Goal: Feedback & Contribution: Submit feedback/report problem

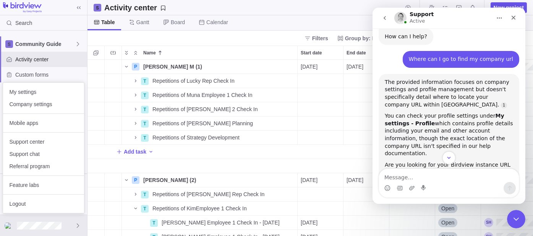
scroll to position [55, 0]
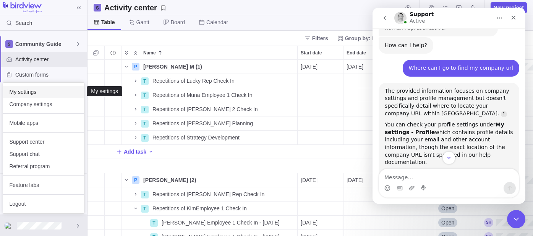
click at [39, 91] on span "My settings" at bounding box center [43, 92] width 69 height 8
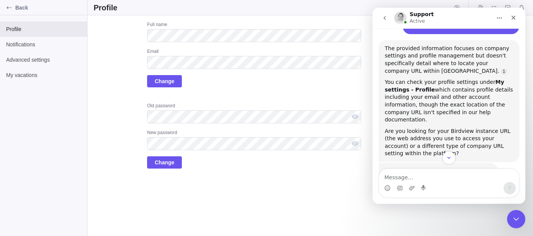
scroll to position [140, 0]
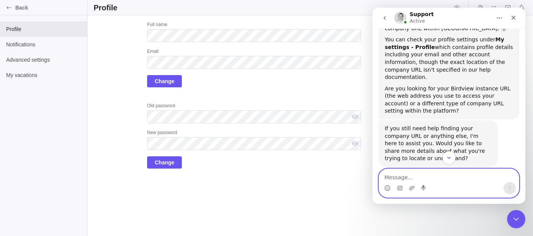
click at [433, 172] on textarea "Message…" at bounding box center [449, 175] width 140 height 13
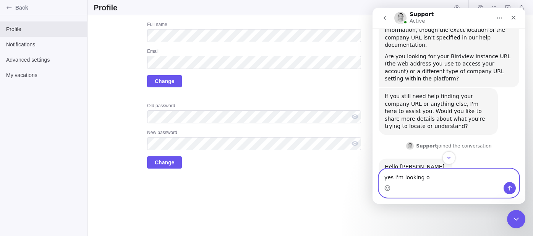
scroll to position [195, 0]
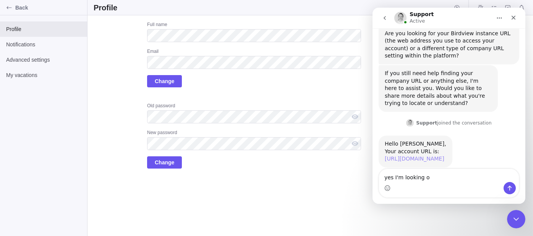
drag, startPoint x: 410, startPoint y: 144, endPoint x: 385, endPoint y: 138, distance: 25.4
click at [385, 140] on div "Hello [PERSON_NAME], ​Your account URL is: [URL][DOMAIN_NAME]" at bounding box center [416, 151] width 62 height 23
copy link "[URL][DOMAIN_NAME]"
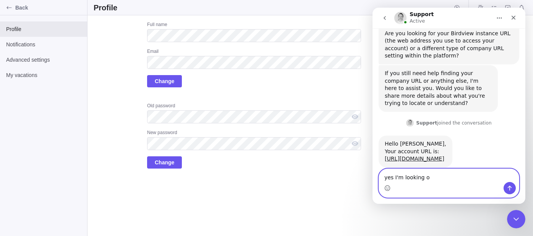
drag, startPoint x: 431, startPoint y: 174, endPoint x: 297, endPoint y: 176, distance: 133.8
click html "Support Active Welcome to the AI Bot Help Desk! I'm here to provide fast and ac…"
type textarea "Thank you"
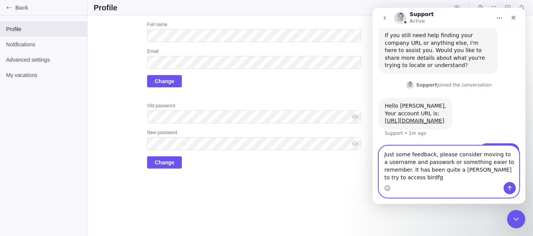
scroll to position [240, 0]
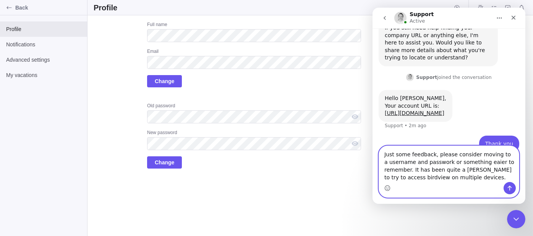
click at [425, 164] on textarea "Just some feedback, please consider moving to a username and passwork or someth…" at bounding box center [449, 164] width 140 height 36
click at [464, 172] on textarea "Just some feedback, please consider moving to a username and password or someth…" at bounding box center [449, 164] width 140 height 36
click at [464, 177] on textarea "Just some feedback, please consider moving to a username and password or someth…" at bounding box center [449, 164] width 140 height 36
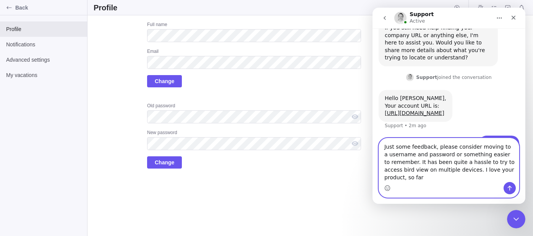
scroll to position [248, 0]
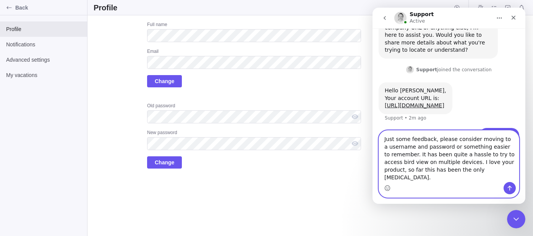
type textarea "Just some feedback, please consider moving to a username and password or someth…"
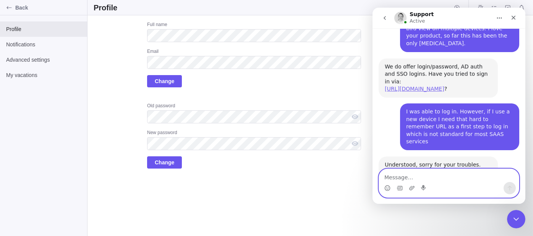
scroll to position [416, 0]
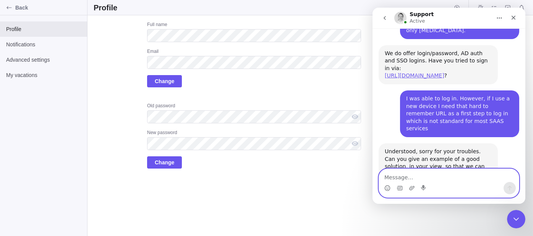
click at [454, 176] on textarea "Message…" at bounding box center [449, 175] width 140 height 13
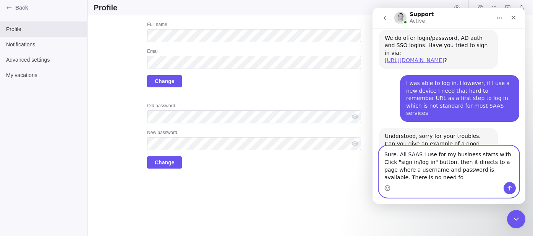
scroll to position [438, 0]
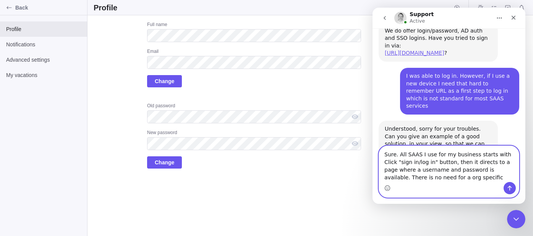
type textarea "Sure. All SAAS I use for my business starts with Click "sign in/log in" button,…"
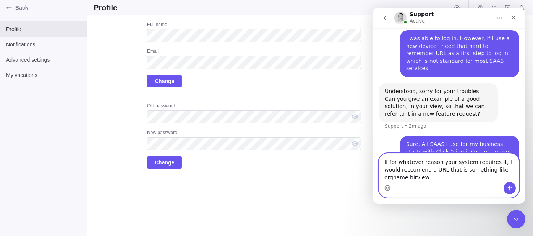
scroll to position [484, 0]
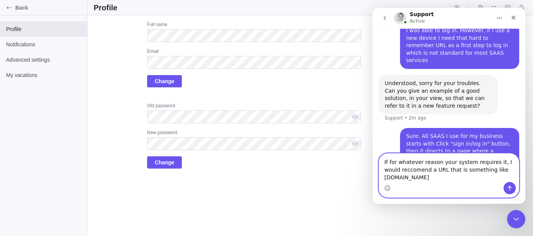
click at [401, 174] on textarea "If for whatever reason your system requires it, I would reccomend a URL that is…" at bounding box center [449, 167] width 140 height 28
type textarea "If for whatever reason your system requires it, I would recommend a URL that is…"
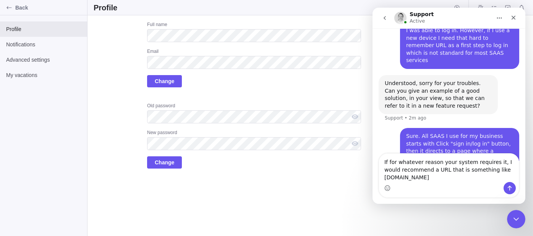
click at [505, 183] on div "Intercom messenger" at bounding box center [510, 188] width 12 height 12
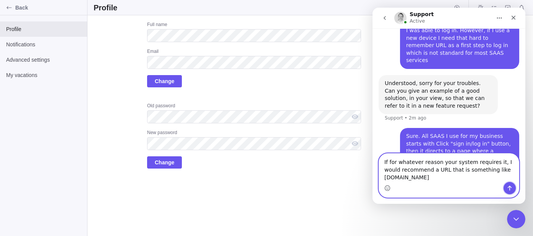
click at [506, 186] on button "Send a message…" at bounding box center [510, 188] width 12 height 12
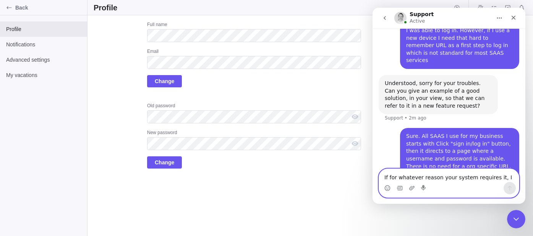
scroll to position [501, 0]
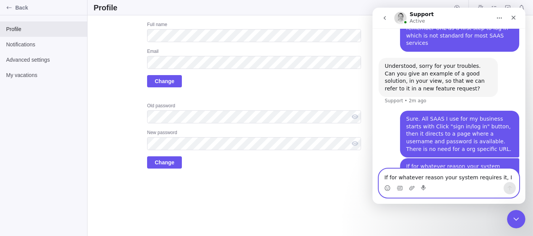
click at [462, 180] on textarea "If for whatever reason your system requires it, I would recommend a URL that is…" at bounding box center [449, 175] width 140 height 13
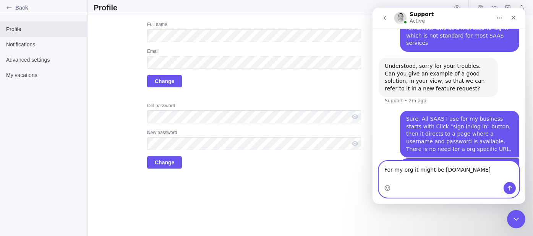
type textarea "For my org it might be [DOMAIN_NAME]"
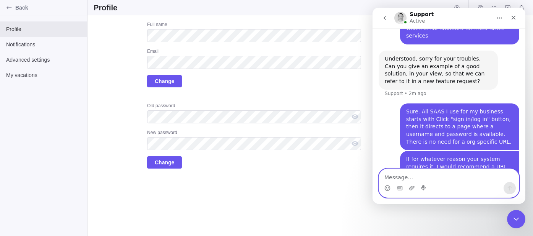
scroll to position [525, 0]
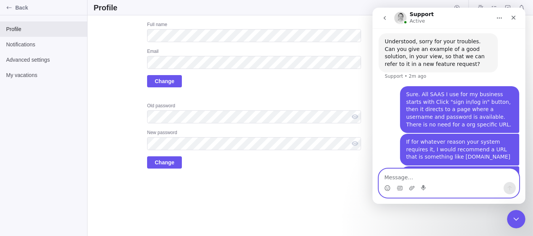
click at [438, 178] on textarea "Message…" at bounding box center [449, 175] width 140 height 13
click at [447, 175] on textarea "Message…" at bounding box center [449, 175] width 140 height 13
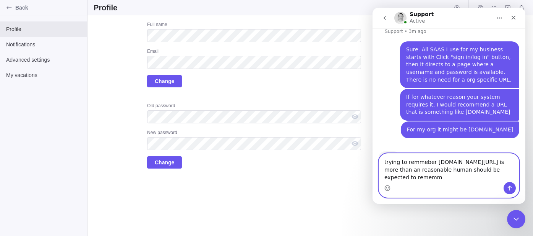
scroll to position [578, 0]
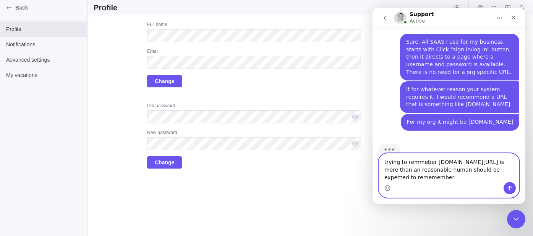
click at [394, 177] on textarea "trying to remmeber [DOMAIN_NAME][URL] is more than an reasonable human should b…" at bounding box center [449, 167] width 140 height 28
click at [427, 153] on textarea "trying to remmeber [DOMAIN_NAME][URL] is more than an reasonable human should b…" at bounding box center [449, 167] width 140 height 28
type textarea "trying to remember [DOMAIN_NAME][URL] is more than an reasonable human should b…"
click at [507, 185] on icon "Send a message…" at bounding box center [510, 188] width 6 height 6
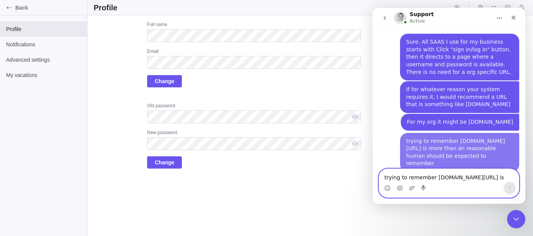
scroll to position [595, 0]
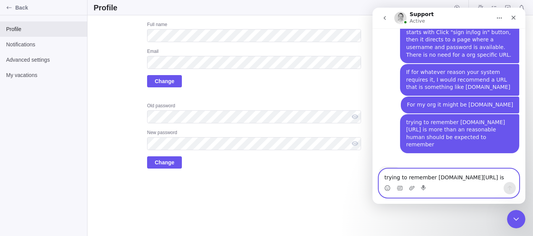
click at [477, 174] on textarea "trying to remember [DOMAIN_NAME][URL] is more than an reasonable human should b…" at bounding box center [449, 175] width 140 height 13
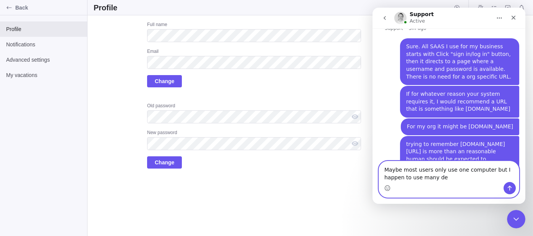
scroll to position [603, 0]
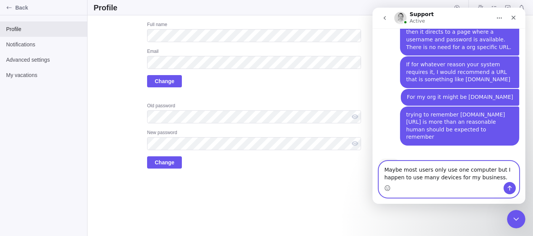
type textarea "Maybe most users only use one computer but I happen to use many devices for my …"
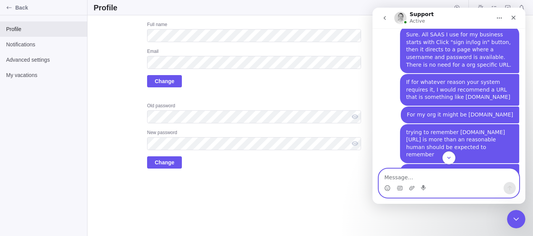
scroll to position [627, 0]
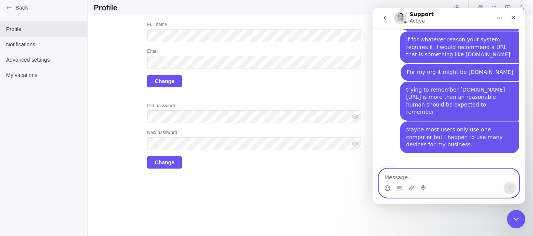
click at [416, 175] on textarea "Message…" at bounding box center [449, 175] width 140 height 13
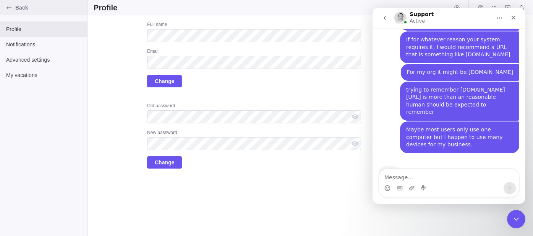
click at [8, 3] on div "Back" at bounding box center [9, 8] width 12 height 12
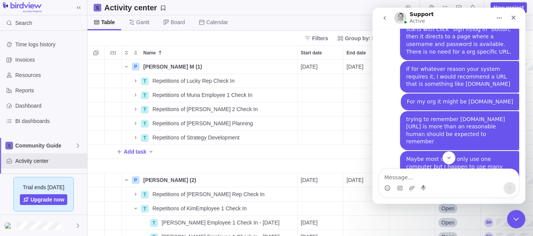
scroll to position [627, 0]
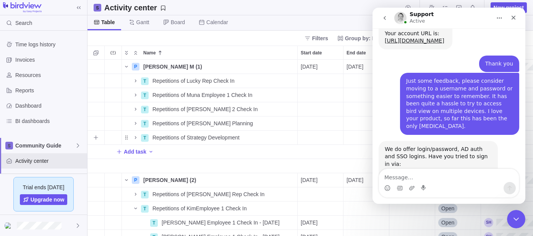
scroll to position [317, 0]
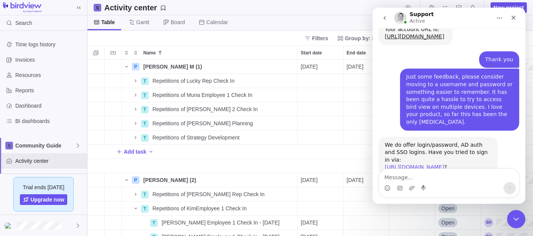
click at [420, 176] on textarea "Message…" at bounding box center [449, 175] width 140 height 13
type textarea "I"
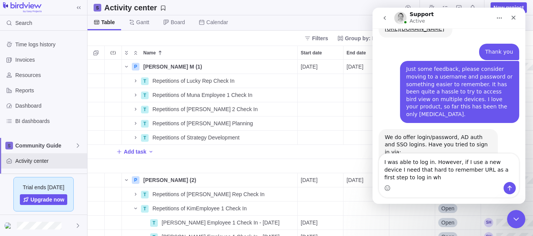
scroll to position [333, 0]
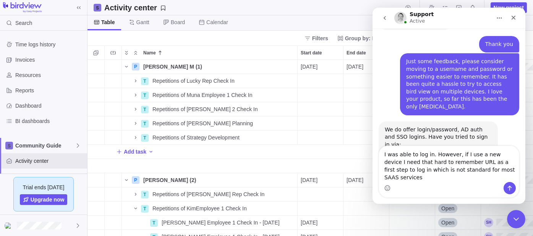
type textarea "I was able to log in. However, if I use a new device I need that hard to rememb…"
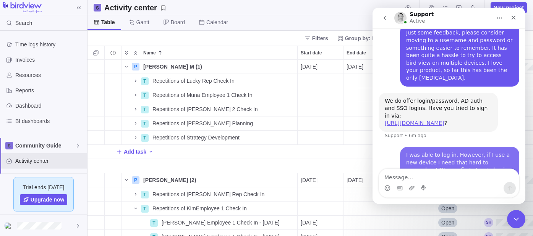
scroll to position [363, 0]
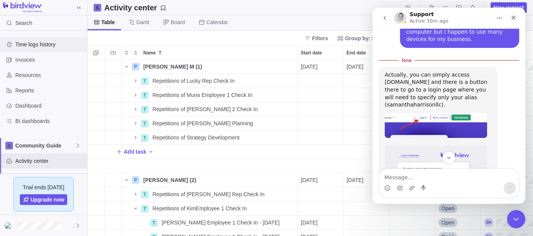
scroll to position [723, 0]
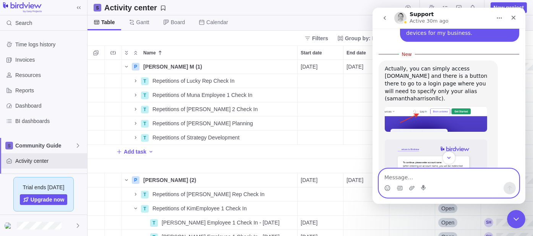
click at [412, 178] on textarea "Message…" at bounding box center [449, 175] width 140 height 13
type textarea "g"
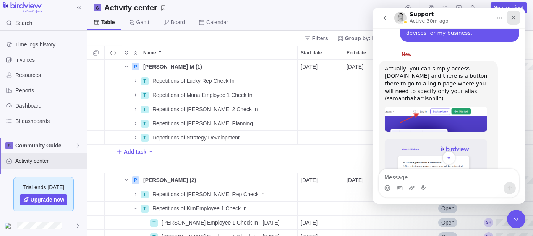
click at [514, 18] on icon "Close" at bounding box center [514, 18] width 4 height 4
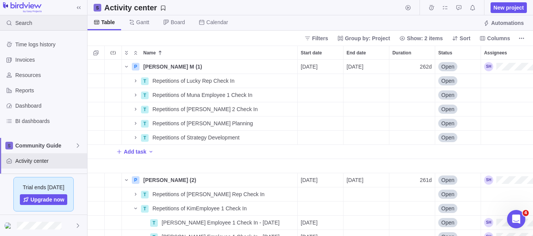
scroll to position [837, 0]
